Goal: Use online tool/utility: Utilize a website feature to perform a specific function

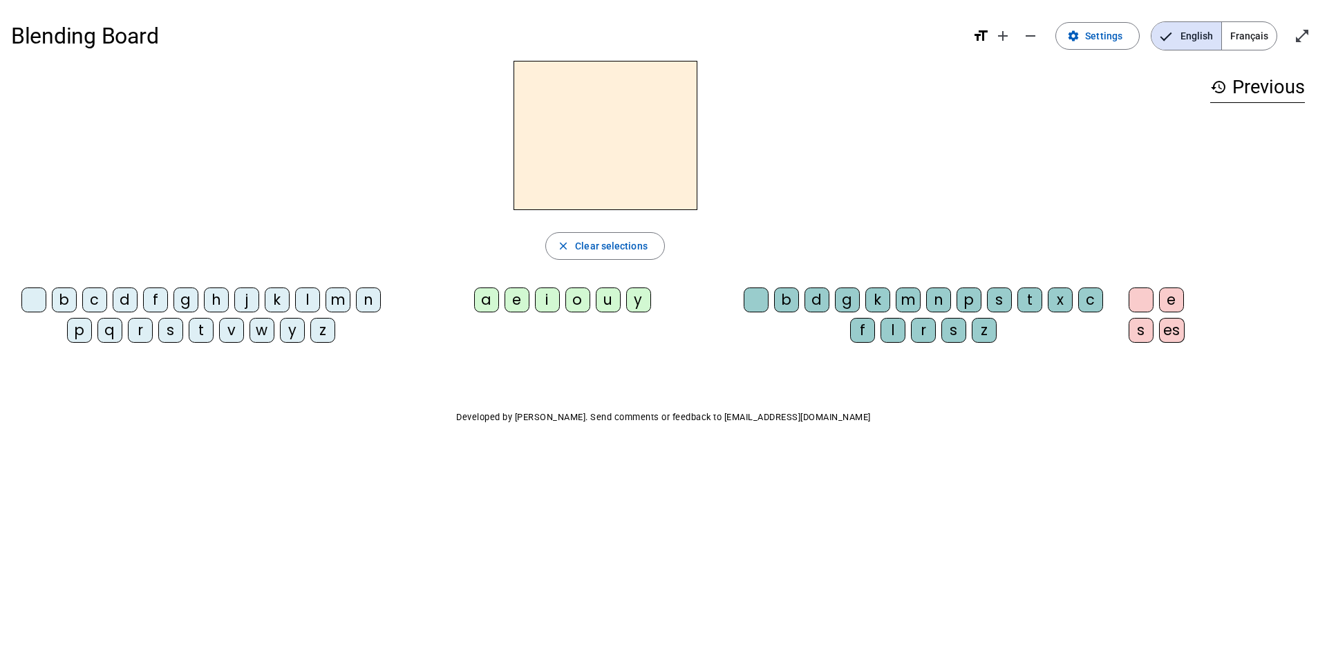
click at [338, 305] on div "m" at bounding box center [337, 299] width 25 height 25
click at [481, 303] on div "a" at bounding box center [486, 299] width 25 height 25
click at [200, 319] on div "t" at bounding box center [201, 330] width 25 height 25
click at [303, 301] on div "l" at bounding box center [307, 299] width 25 height 25
click at [948, 336] on div "s" at bounding box center [953, 330] width 25 height 25
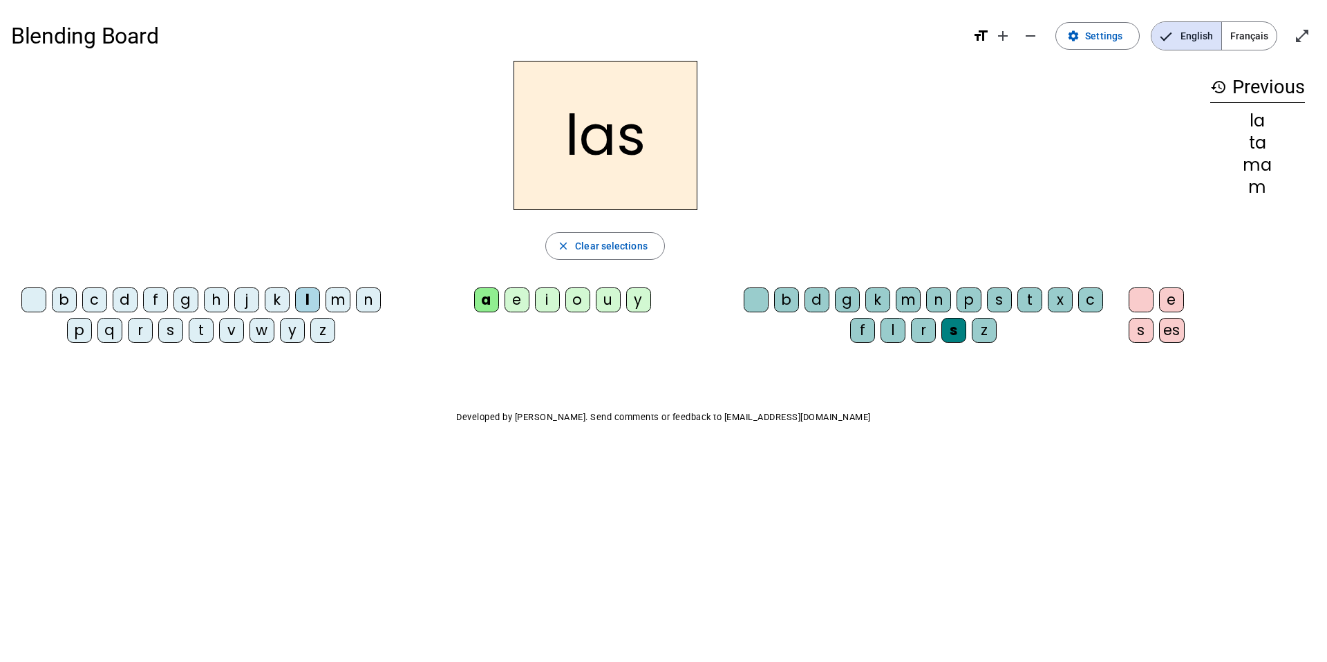
click at [518, 339] on div "b c d f g h j k l m n p q r s t v w y z a e i o u y b d g k m n p s t x c f l r…" at bounding box center [605, 318] width 1188 height 72
click at [525, 388] on div "Blending Board format_size add remove settings Settings English Français open_i…" at bounding box center [663, 249] width 1327 height 499
click at [76, 335] on div "p" at bounding box center [79, 330] width 25 height 25
click at [171, 333] on div "s" at bounding box center [170, 330] width 25 height 25
click at [891, 337] on div "l" at bounding box center [892, 330] width 25 height 25
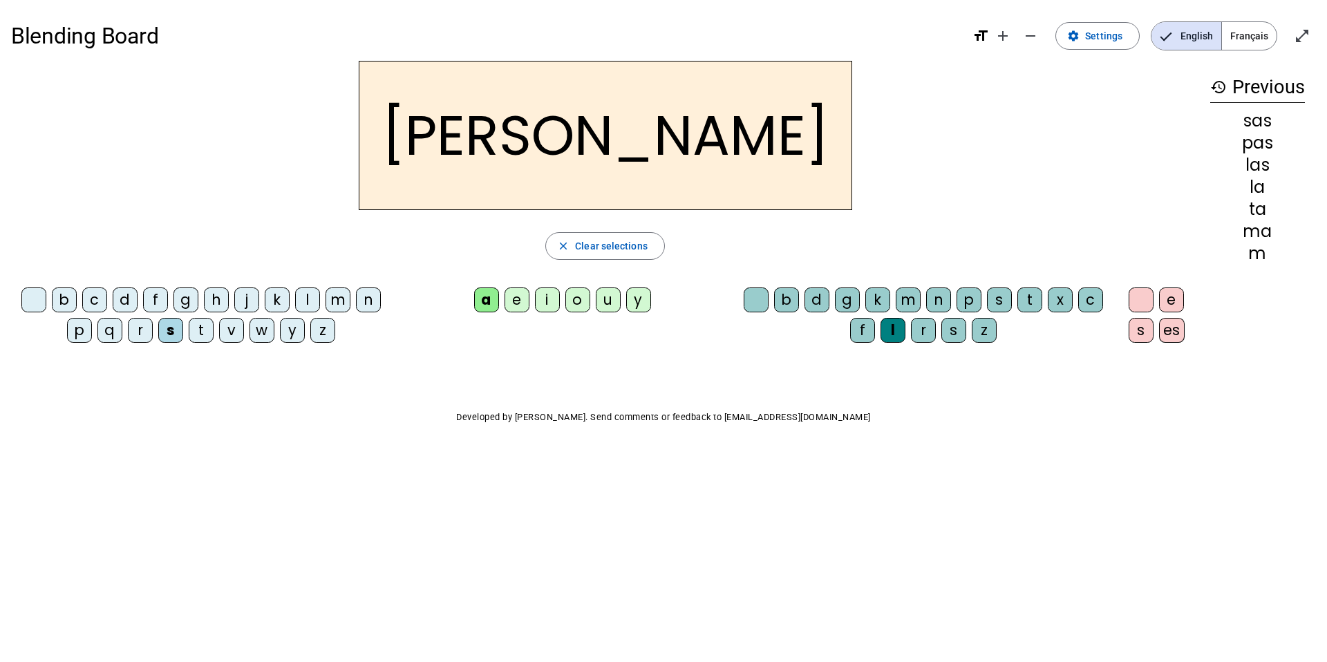
drag, startPoint x: 671, startPoint y: 428, endPoint x: 721, endPoint y: 453, distance: 55.6
click at [721, 453] on div "Blending Board format_size add remove settings Settings English Français open_i…" at bounding box center [663, 249] width 1327 height 499
click at [341, 305] on div "m" at bounding box center [337, 299] width 25 height 25
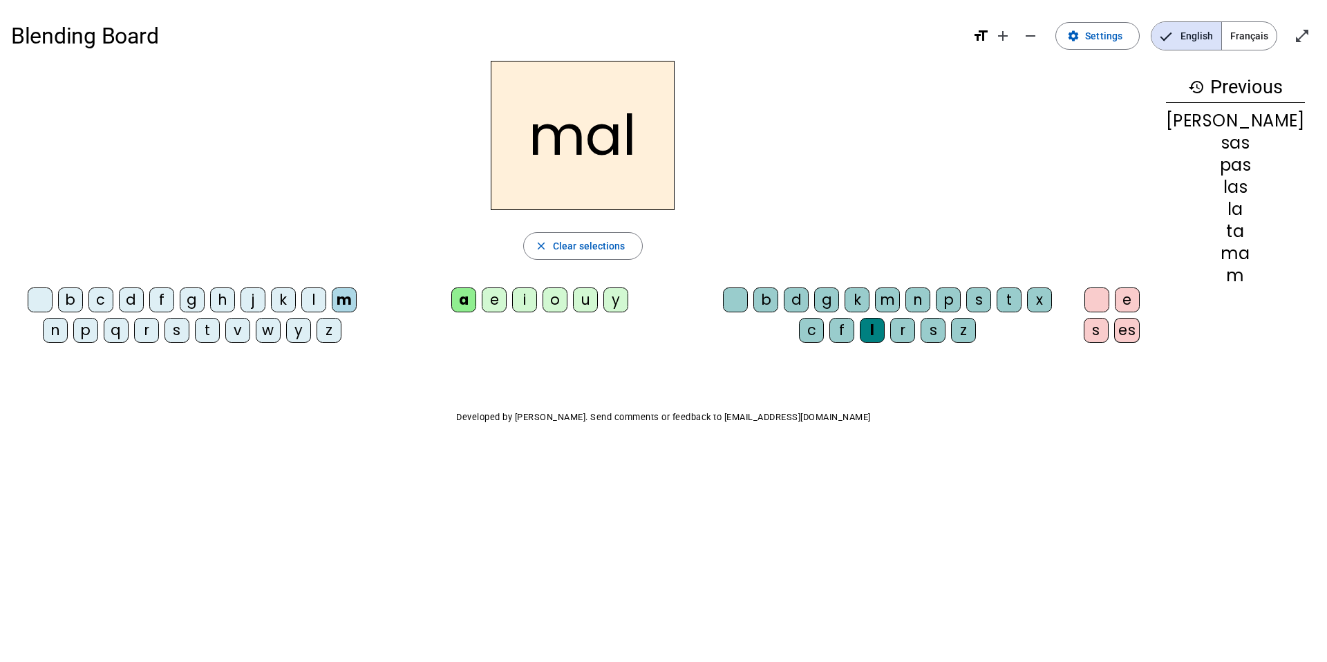
click at [64, 296] on div "b" at bounding box center [70, 299] width 25 height 25
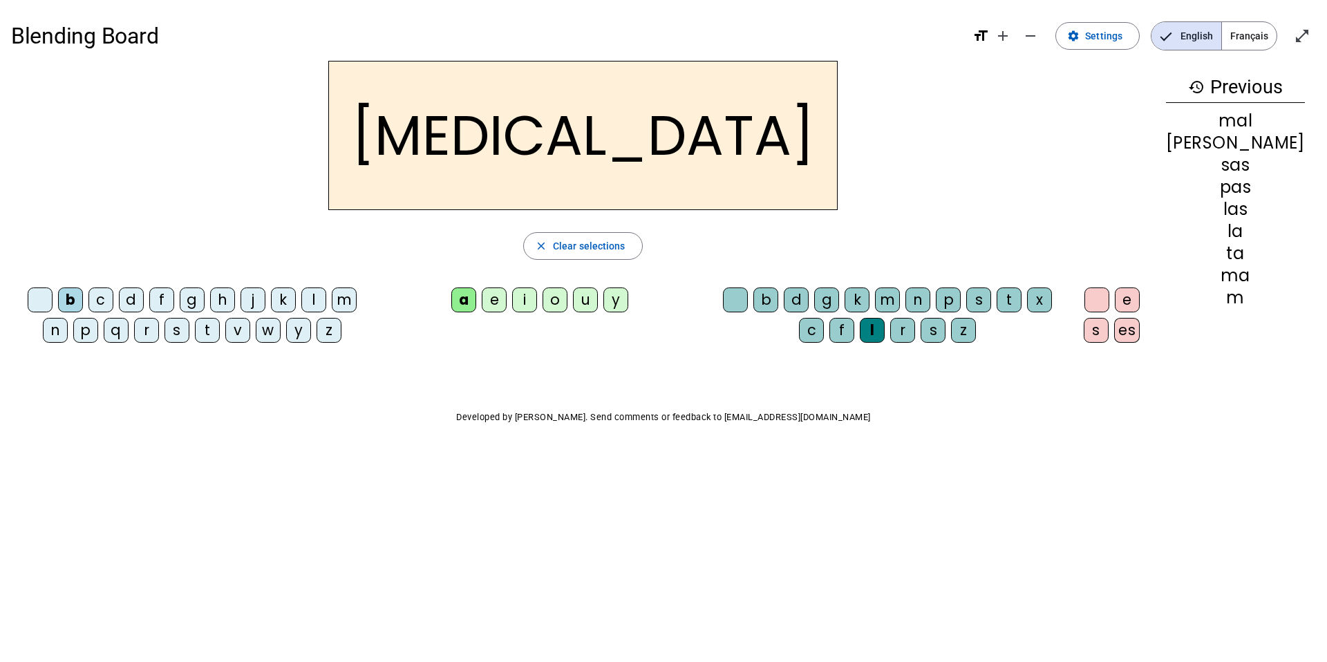
click at [70, 297] on div "b" at bounding box center [70, 299] width 25 height 25
click at [70, 306] on div "b" at bounding box center [70, 299] width 25 height 25
click at [1172, 644] on body "Blending Board format_size add remove settings Settings English Français open_i…" at bounding box center [663, 331] width 1327 height 662
click at [653, 584] on body "Blending Board format_size add remove settings Settings English Français open_i…" at bounding box center [663, 331] width 1327 height 662
click at [641, 524] on body "Blending Board format_size add remove settings Settings English Français open_i…" at bounding box center [663, 331] width 1327 height 662
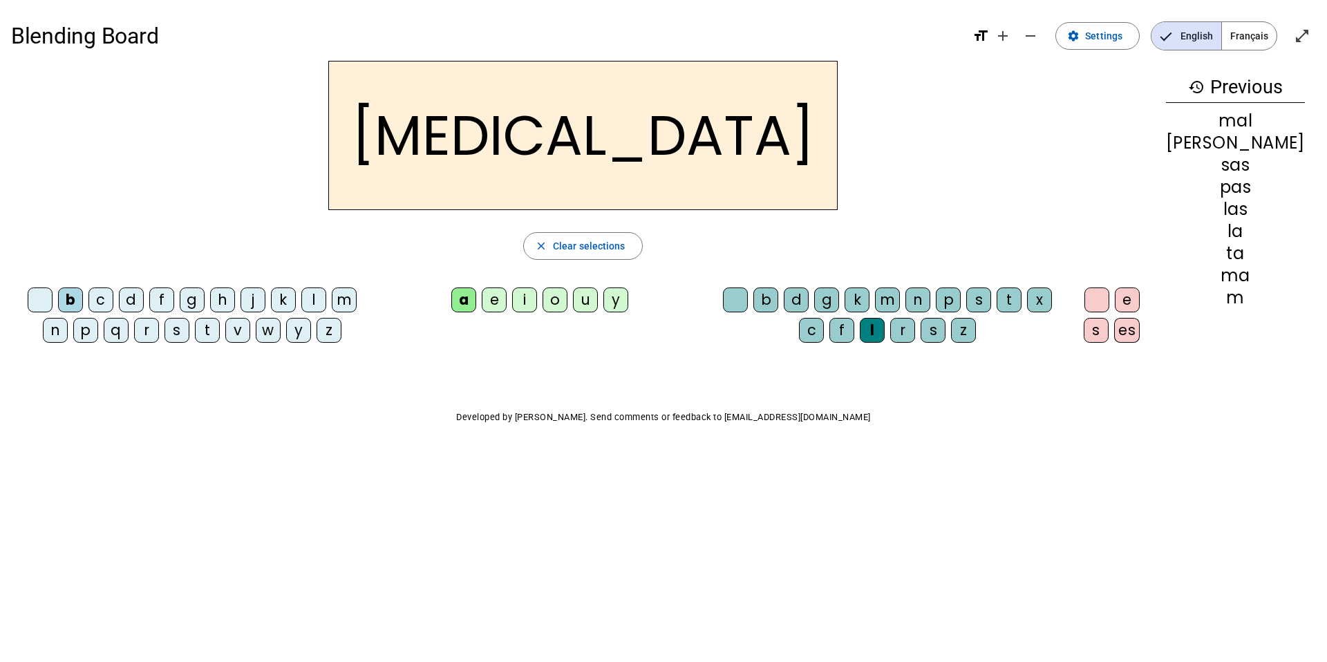
click at [643, 522] on body "Blending Board format_size add remove settings Settings English Français open_i…" at bounding box center [663, 331] width 1327 height 662
click at [632, 511] on body "Blending Board format_size add remove settings Settings English Français open_i…" at bounding box center [663, 331] width 1327 height 662
click at [624, 511] on body "Blending Board format_size add remove settings Settings English Français open_i…" at bounding box center [663, 331] width 1327 height 662
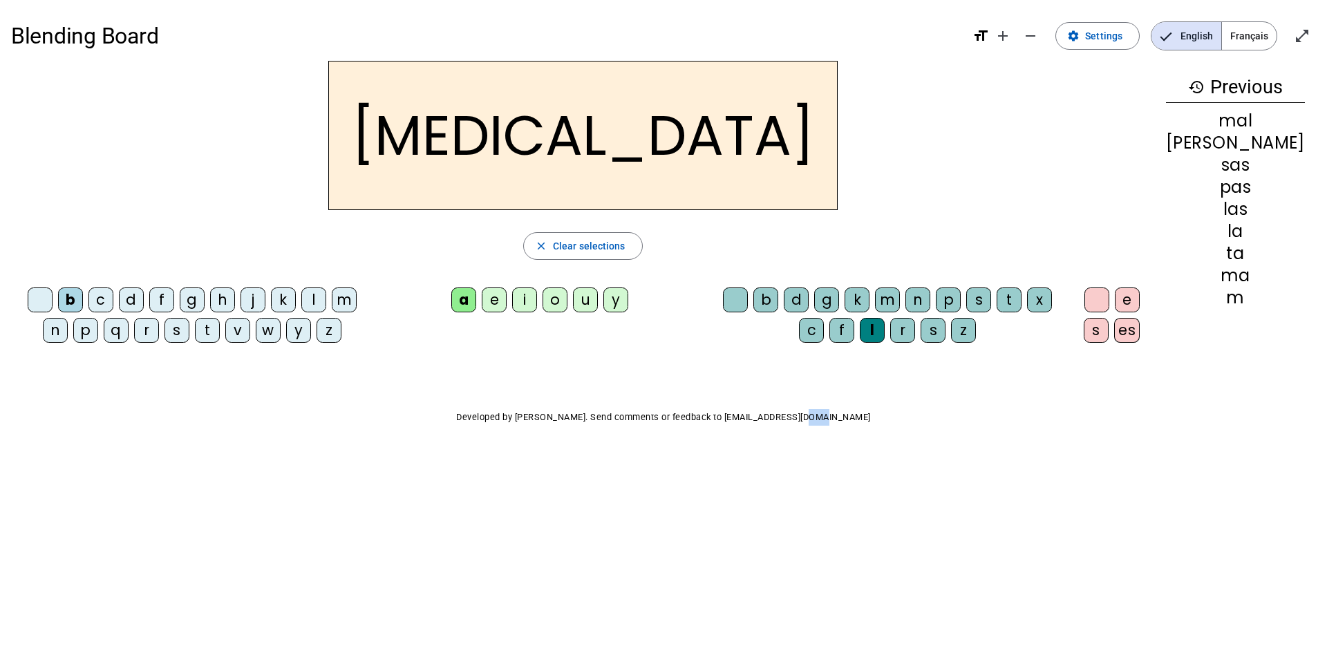
click at [620, 515] on body "Blending Board format_size add remove settings Settings English Français open_i…" at bounding box center [663, 331] width 1327 height 662
drag, startPoint x: 620, startPoint y: 511, endPoint x: 627, endPoint y: 515, distance: 8.1
click at [627, 515] on body "Blending Board format_size add remove settings Settings English Français open_i…" at bounding box center [663, 331] width 1327 height 662
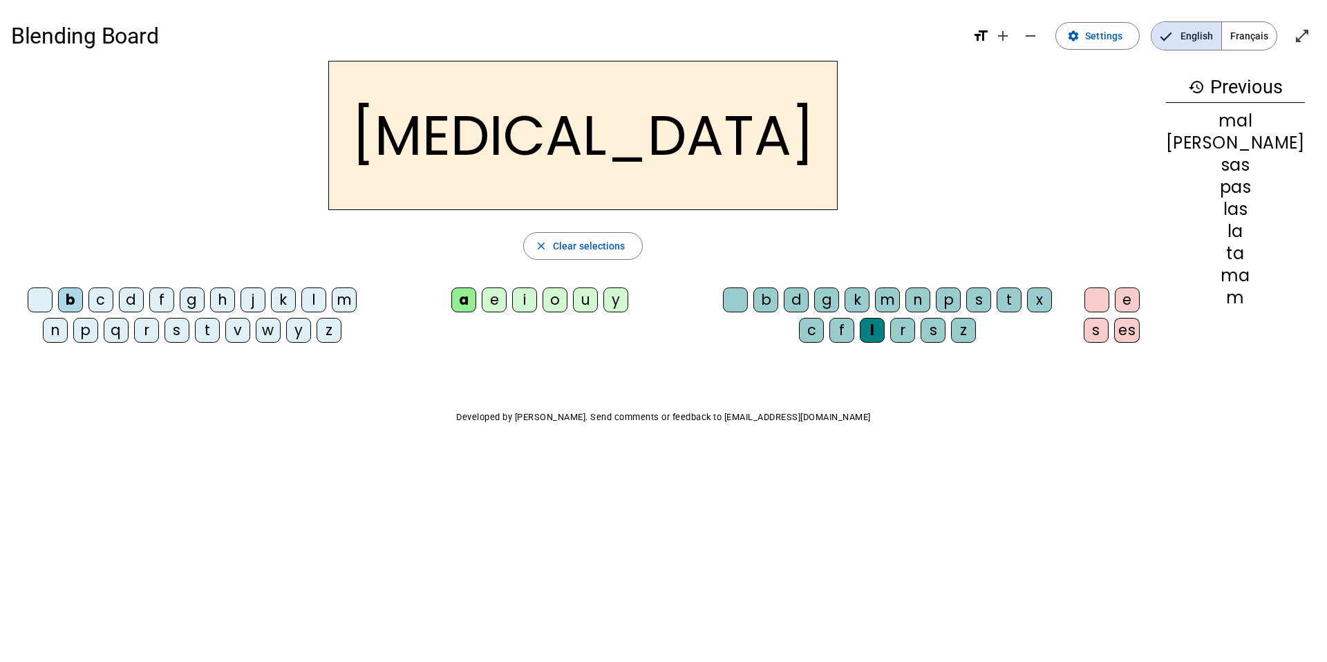
click at [503, 620] on body "Blending Board format_size add remove settings Settings English Français open_i…" at bounding box center [663, 331] width 1327 height 662
drag, startPoint x: 315, startPoint y: 428, endPoint x: 325, endPoint y: 476, distance: 49.3
click at [324, 470] on div "Blending Board format_size add remove settings Settings English Français open_i…" at bounding box center [663, 249] width 1327 height 499
click at [325, 476] on div "Blending Board format_size add remove settings Settings English Français open_i…" at bounding box center [663, 249] width 1327 height 499
click at [325, 480] on div "Blending Board format_size add remove settings Settings English Français open_i…" at bounding box center [663, 249] width 1327 height 499
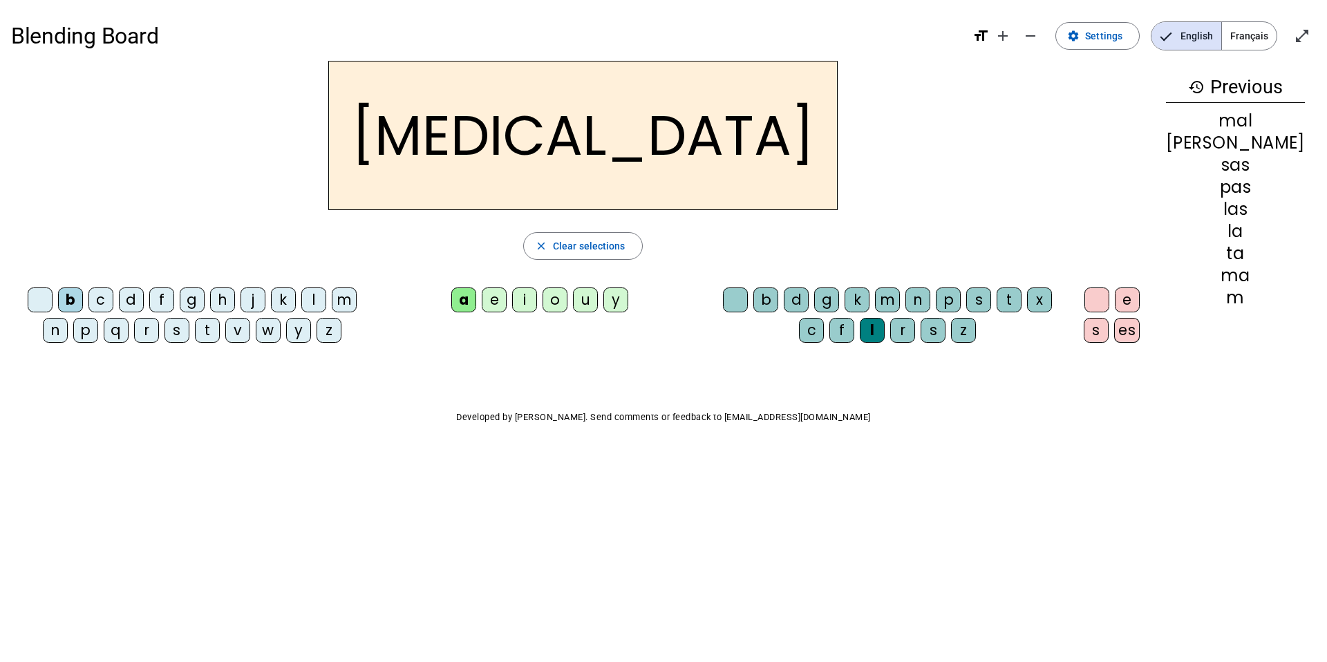
click at [676, 540] on body "Blending Board format_size add remove settings Settings English Français open_i…" at bounding box center [663, 331] width 1327 height 662
click at [991, 299] on div "s" at bounding box center [978, 299] width 25 height 25
